Goal: Task Accomplishment & Management: Manage account settings

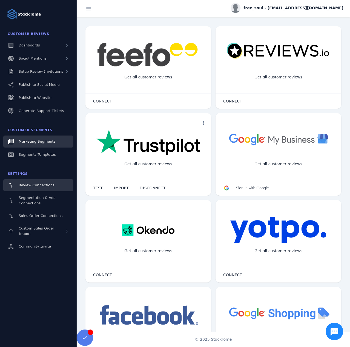
click at [39, 140] on span "Marketing Segments" at bounding box center [37, 142] width 37 height 4
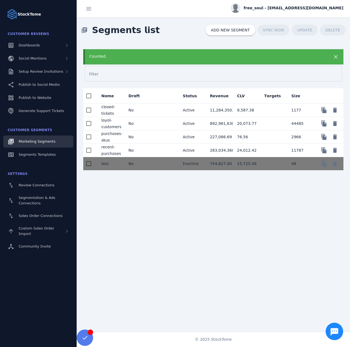
click at [143, 108] on mat-cell "No" at bounding box center [137, 110] width 27 height 13
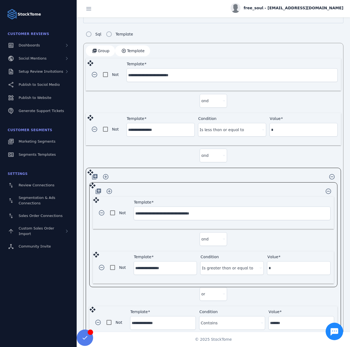
scroll to position [137, 0]
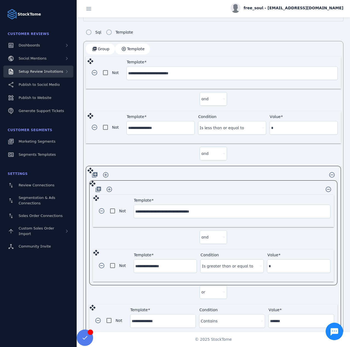
click at [44, 73] on span "Setup Review Invitations" at bounding box center [41, 71] width 45 height 4
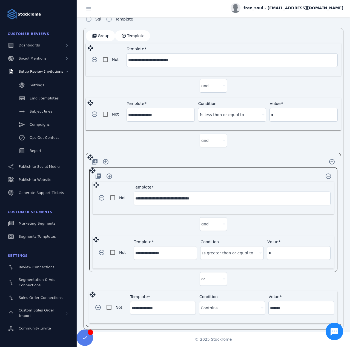
scroll to position [150, 0]
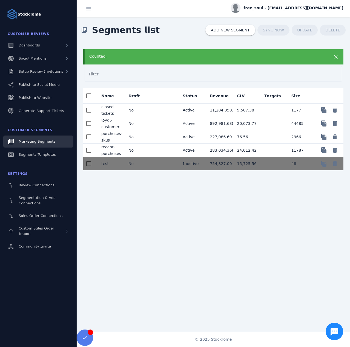
click at [142, 123] on mat-cell "No" at bounding box center [137, 123] width 27 height 13
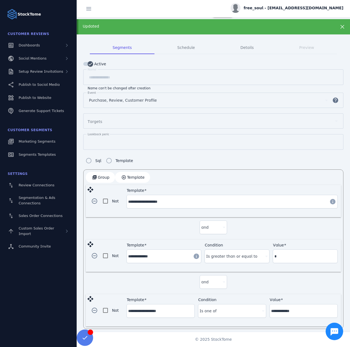
scroll to position [25, 0]
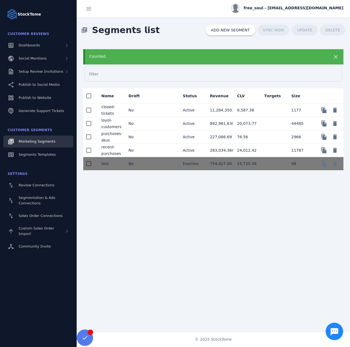
click at [146, 134] on mat-cell "No" at bounding box center [137, 136] width 27 height 13
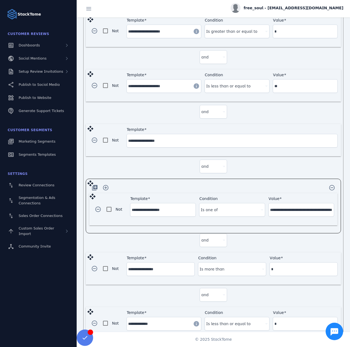
scroll to position [191, 0]
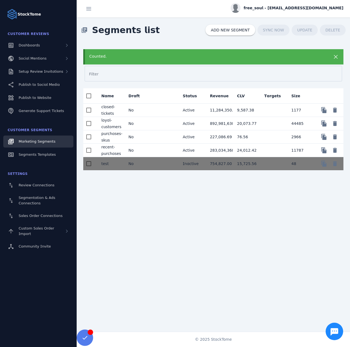
click at [143, 150] on mat-cell "No" at bounding box center [137, 150] width 27 height 13
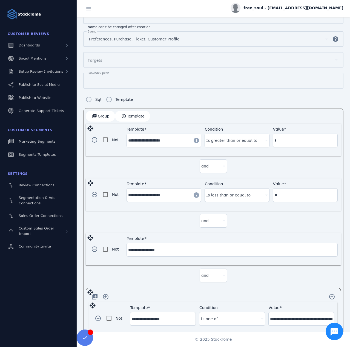
scroll to position [55, 0]
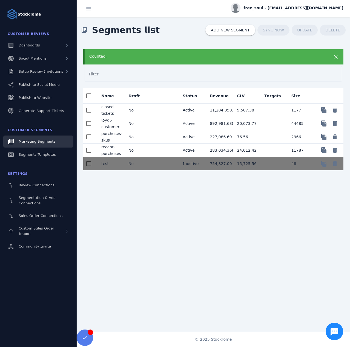
click at [162, 108] on mat-cell at bounding box center [164, 110] width 27 height 13
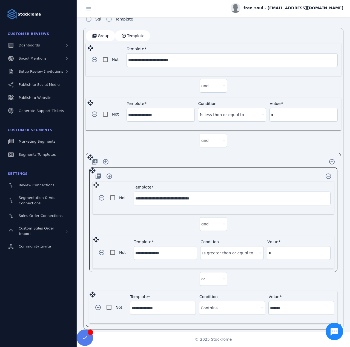
scroll to position [150, 0]
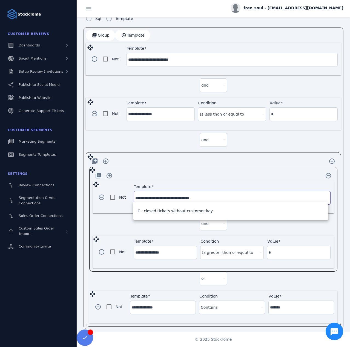
click at [172, 195] on input "**********" at bounding box center [231, 198] width 193 height 7
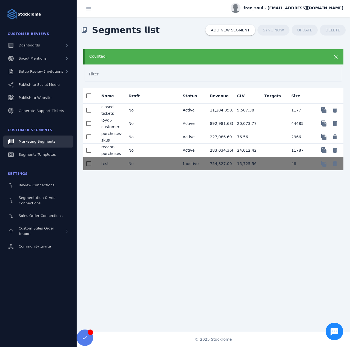
click at [147, 123] on mat-cell "No" at bounding box center [137, 123] width 27 height 13
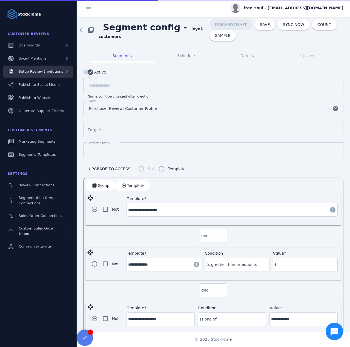
click at [42, 74] on div "Setup Review Invitations" at bounding box center [41, 71] width 45 height 5
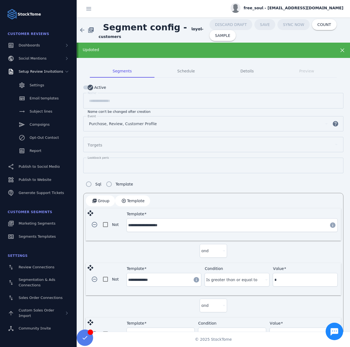
click at [132, 36] on span "Segment config -" at bounding box center [144, 27] width 93 height 19
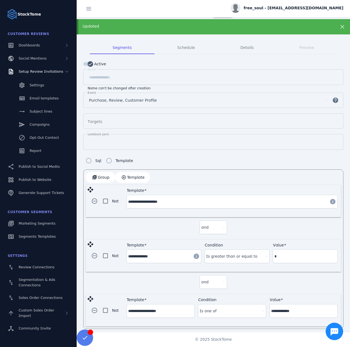
scroll to position [25, 0]
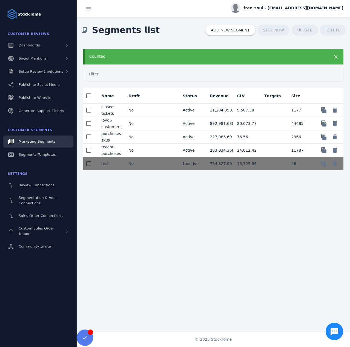
click at [148, 135] on mat-cell "No" at bounding box center [137, 136] width 27 height 13
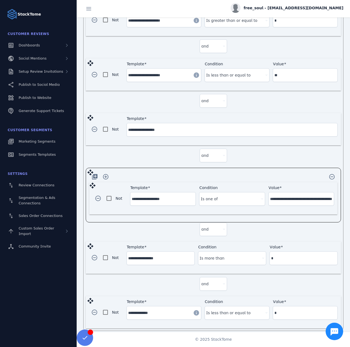
scroll to position [191, 0]
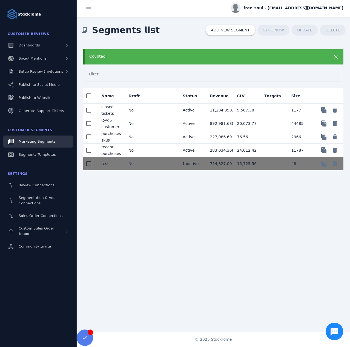
click at [145, 146] on mat-cell "No" at bounding box center [137, 150] width 27 height 13
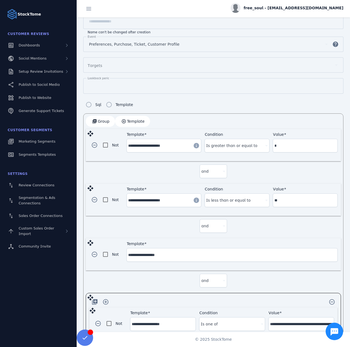
scroll to position [82, 0]
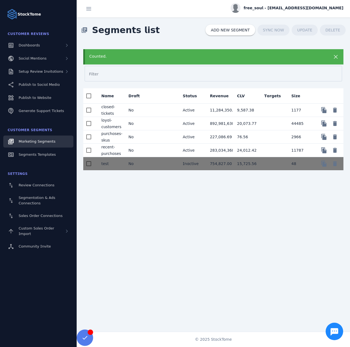
click at [141, 134] on mat-cell "No" at bounding box center [137, 136] width 27 height 13
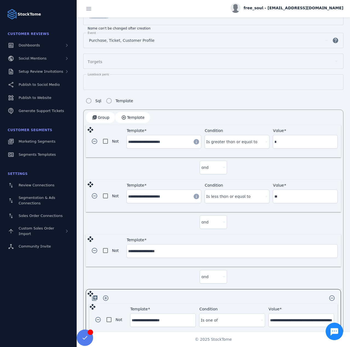
scroll to position [109, 0]
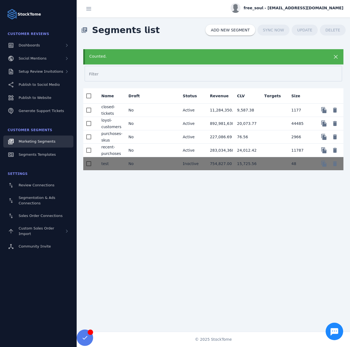
click at [158, 110] on mat-cell at bounding box center [164, 110] width 27 height 13
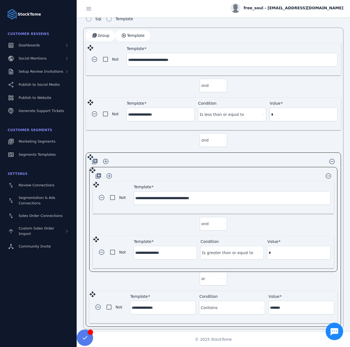
scroll to position [150, 0]
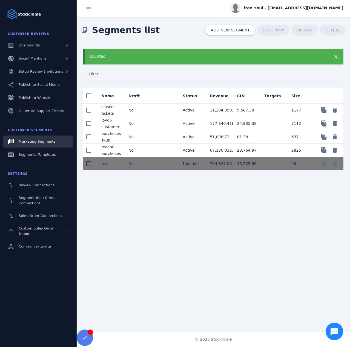
click at [153, 137] on mat-cell at bounding box center [164, 136] width 27 height 13
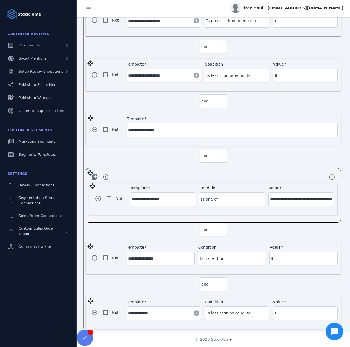
scroll to position [191, 0]
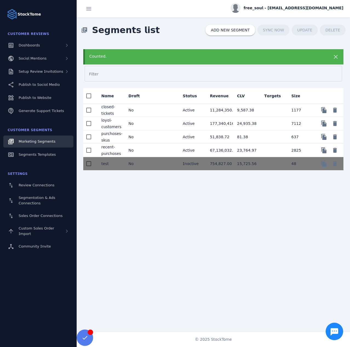
click at [146, 122] on mat-cell "No" at bounding box center [137, 123] width 27 height 13
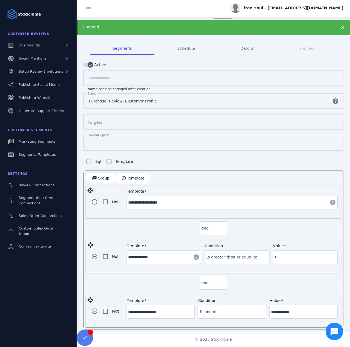
scroll to position [25, 0]
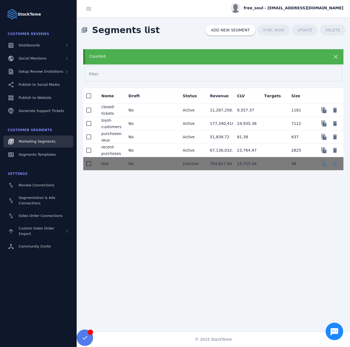
click at [154, 106] on mat-cell at bounding box center [164, 110] width 27 height 13
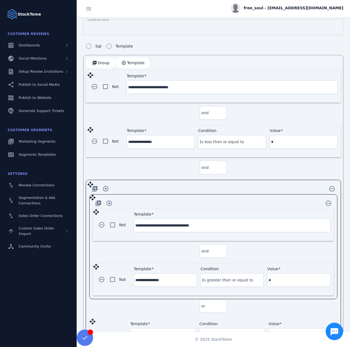
scroll to position [137, 0]
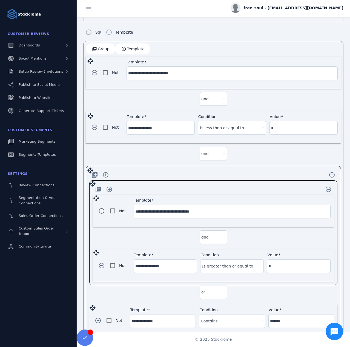
click at [291, 10] on span "free_soul - [EMAIL_ADDRESS][DOMAIN_NAME]" at bounding box center [293, 8] width 100 height 6
click at [319, 53] on span "Sign out" at bounding box center [326, 53] width 16 height 7
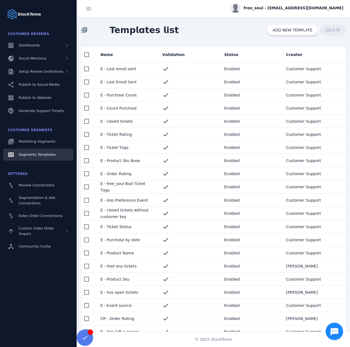
click at [133, 211] on mat-cell "E - closed tickets without customer key" at bounding box center [127, 213] width 62 height 13
